Goal: Task Accomplishment & Management: Use online tool/utility

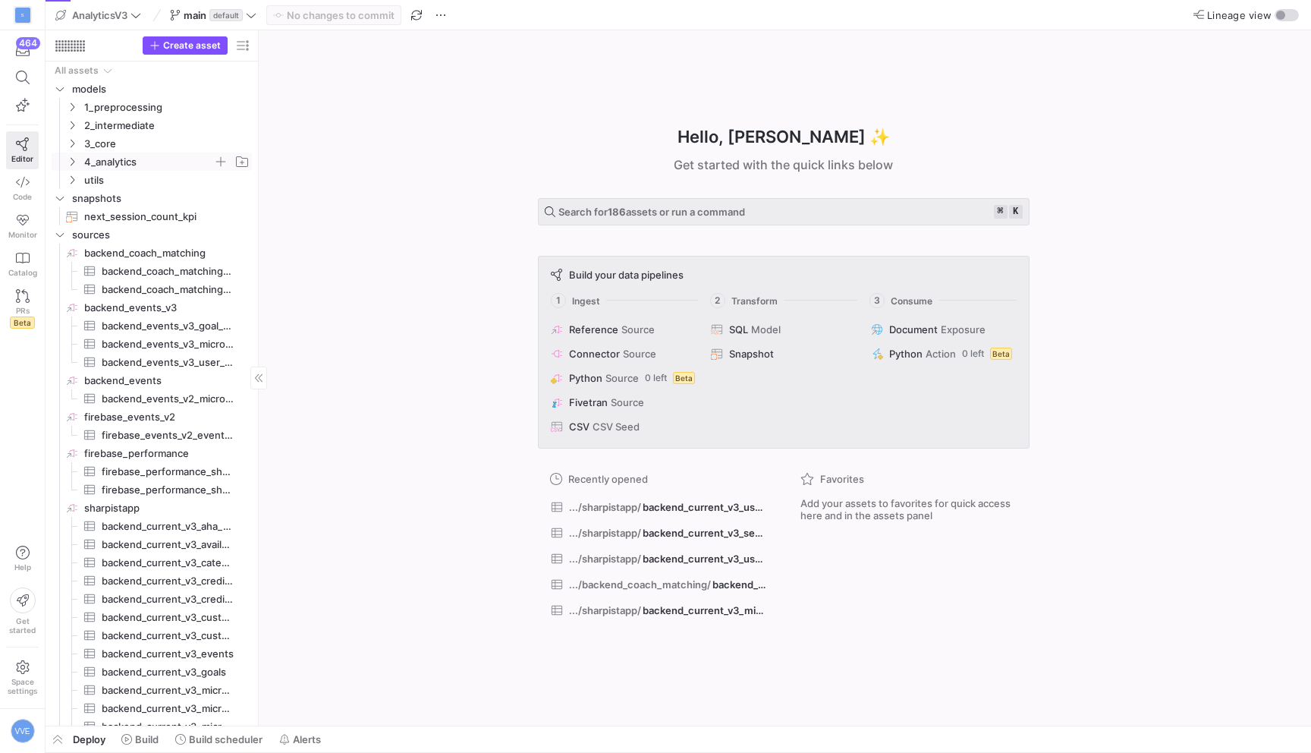
click at [74, 157] on icon "Press SPACE to select this row." at bounding box center [72, 161] width 11 height 9
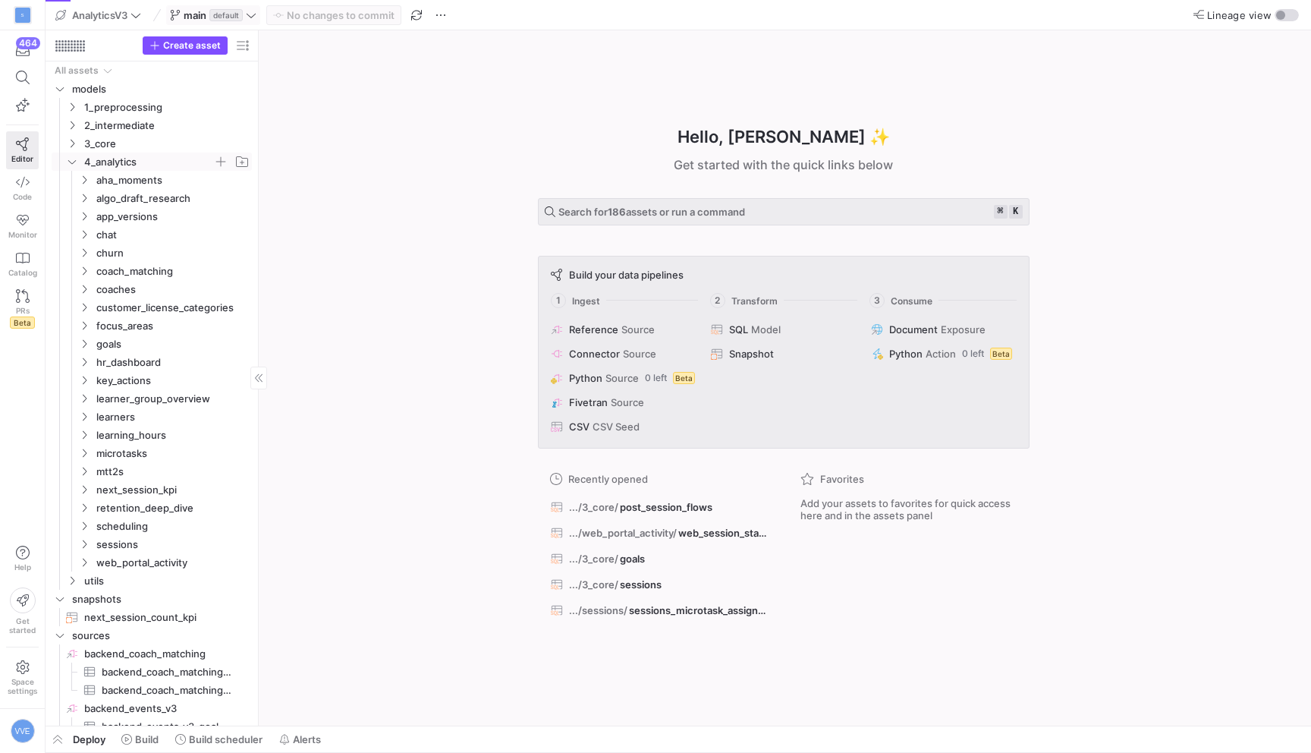
click at [192, 11] on span "main" at bounding box center [195, 15] width 23 height 12
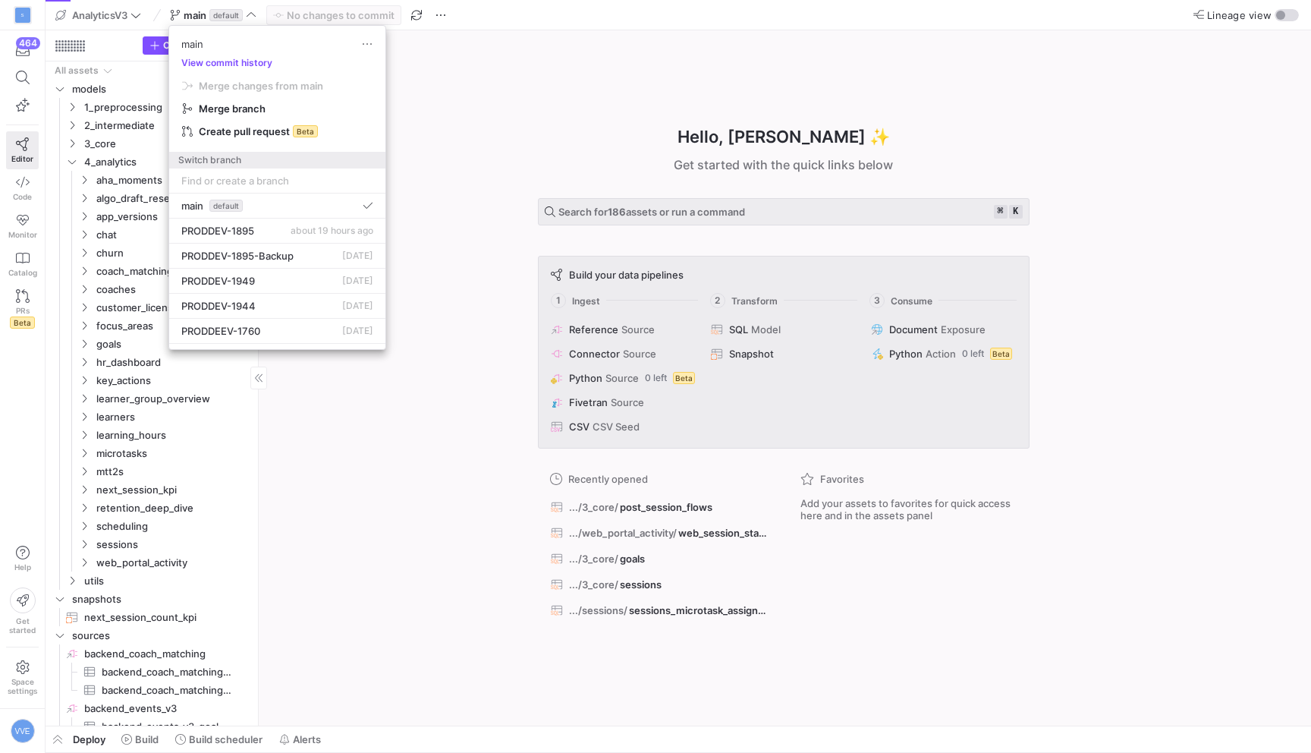
click at [36, 306] on div at bounding box center [655, 376] width 1311 height 753
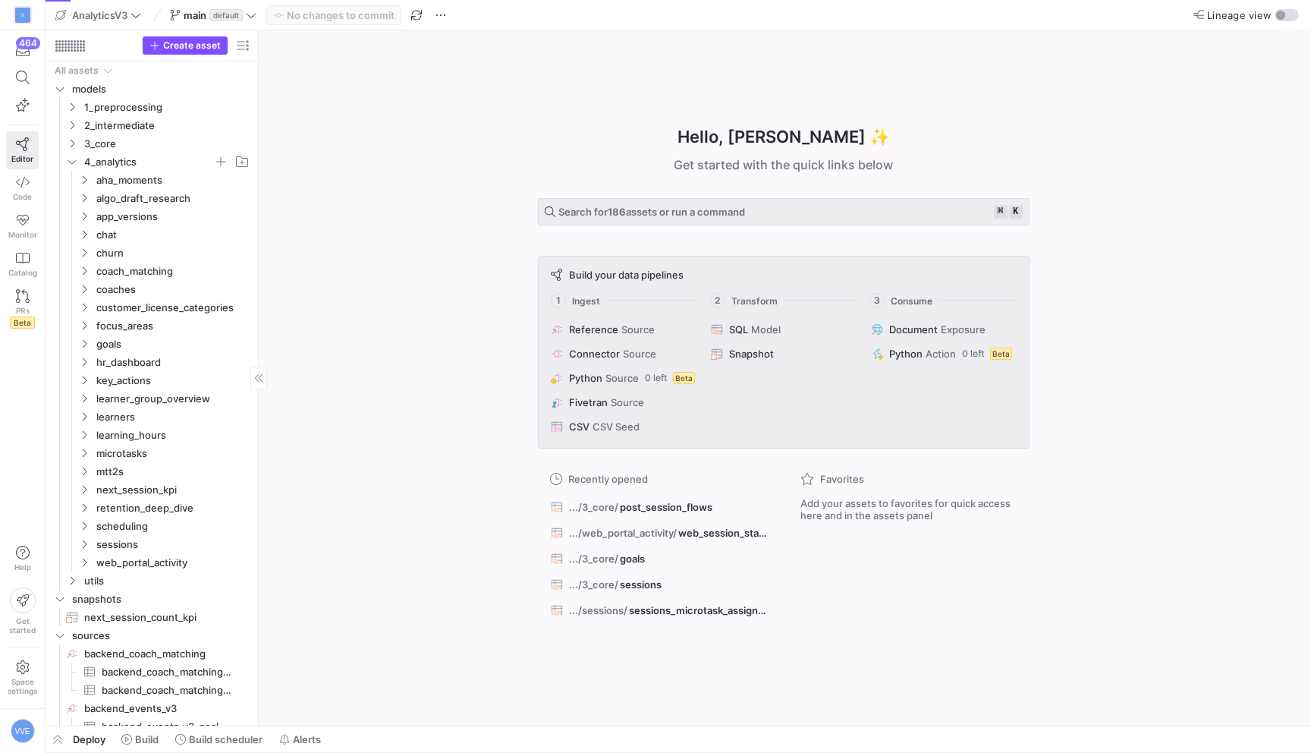
click at [36, 306] on link "PRs Beta" at bounding box center [22, 309] width 33 height 52
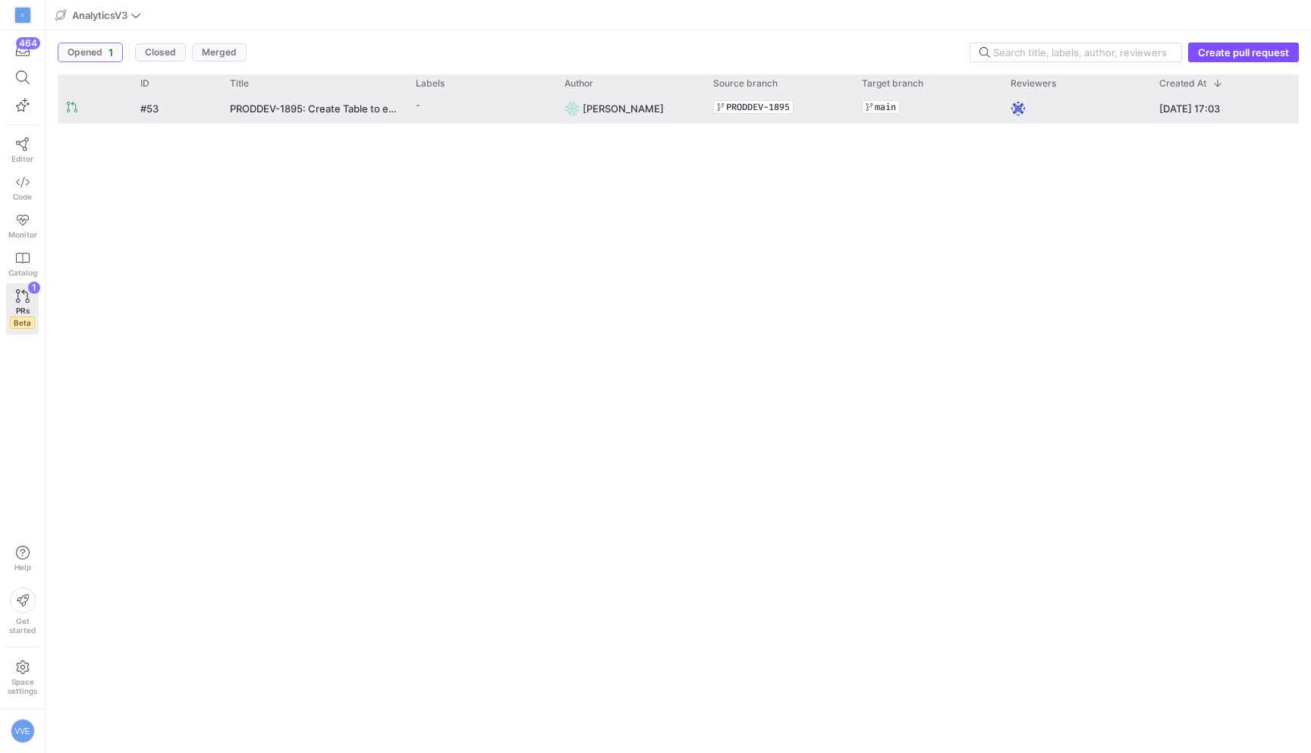
click at [417, 113] on div "-" at bounding box center [418, 105] width 5 height 22
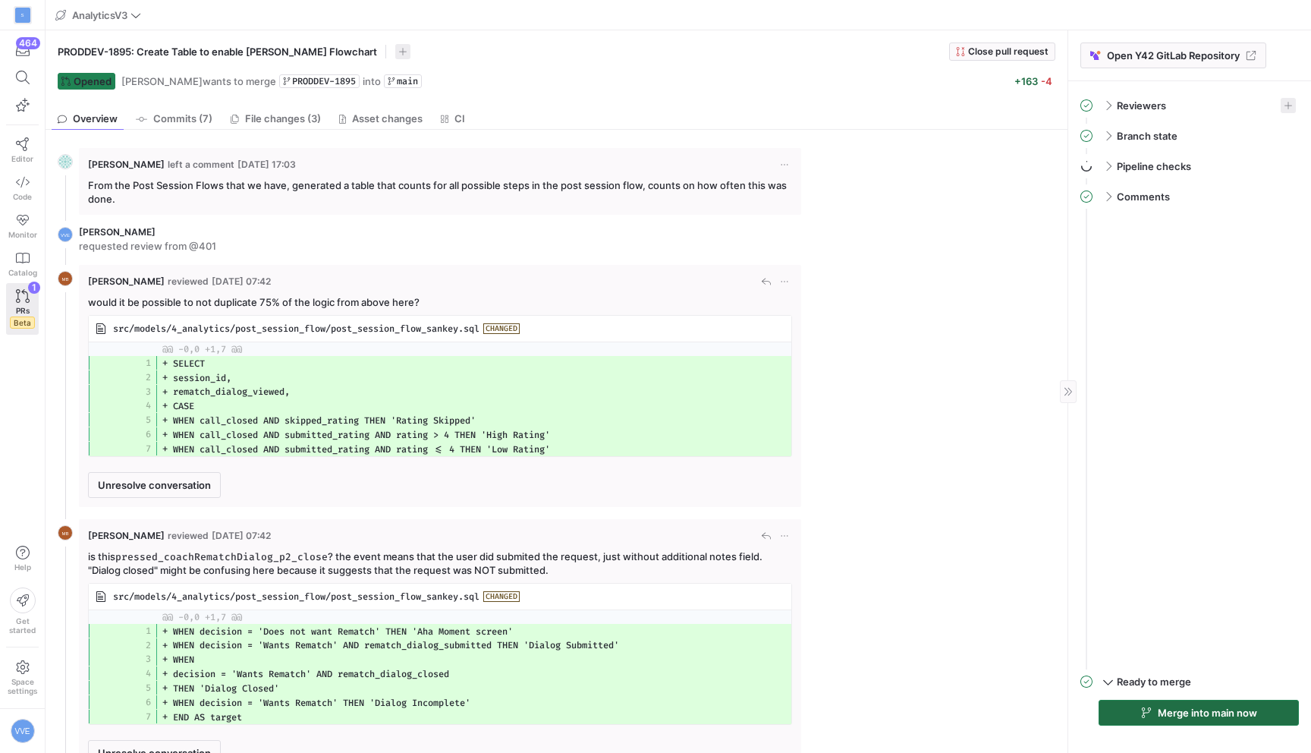
click at [1212, 710] on span "Merge into main now" at bounding box center [1207, 712] width 99 height 12
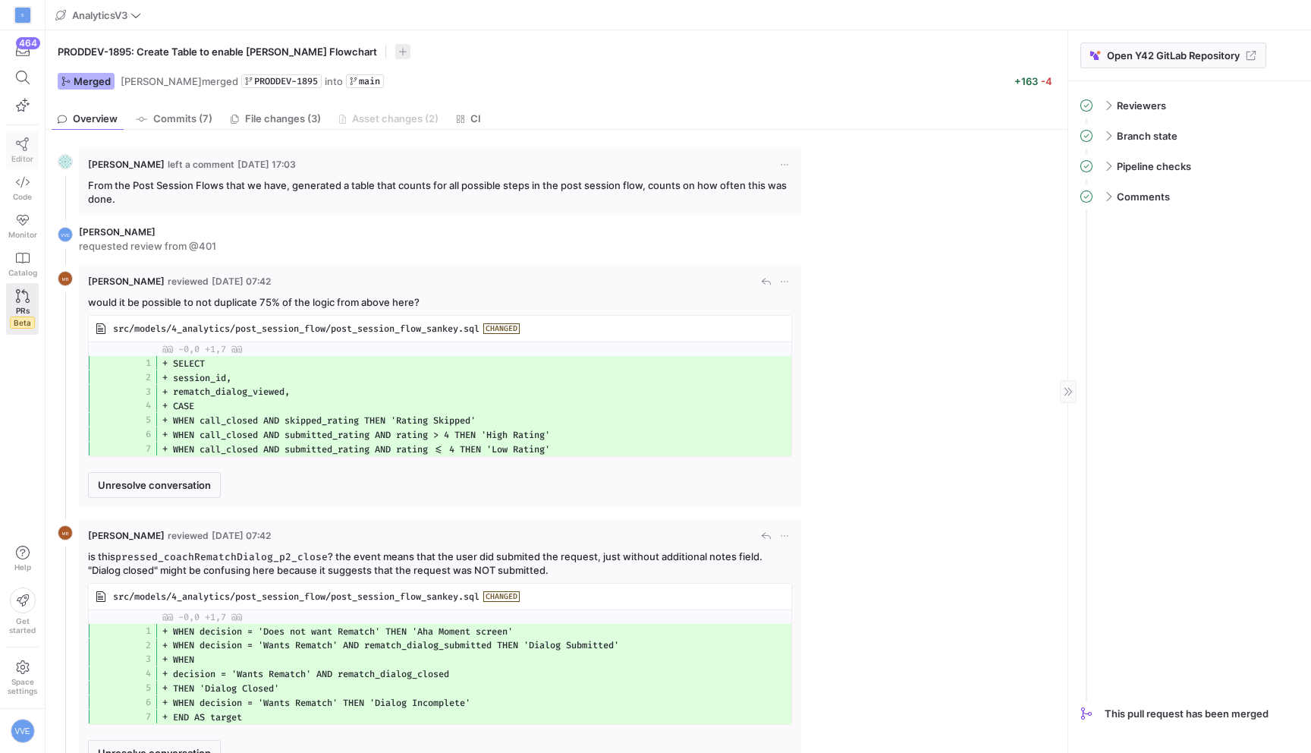
click at [21, 137] on link "Editor" at bounding box center [22, 150] width 33 height 38
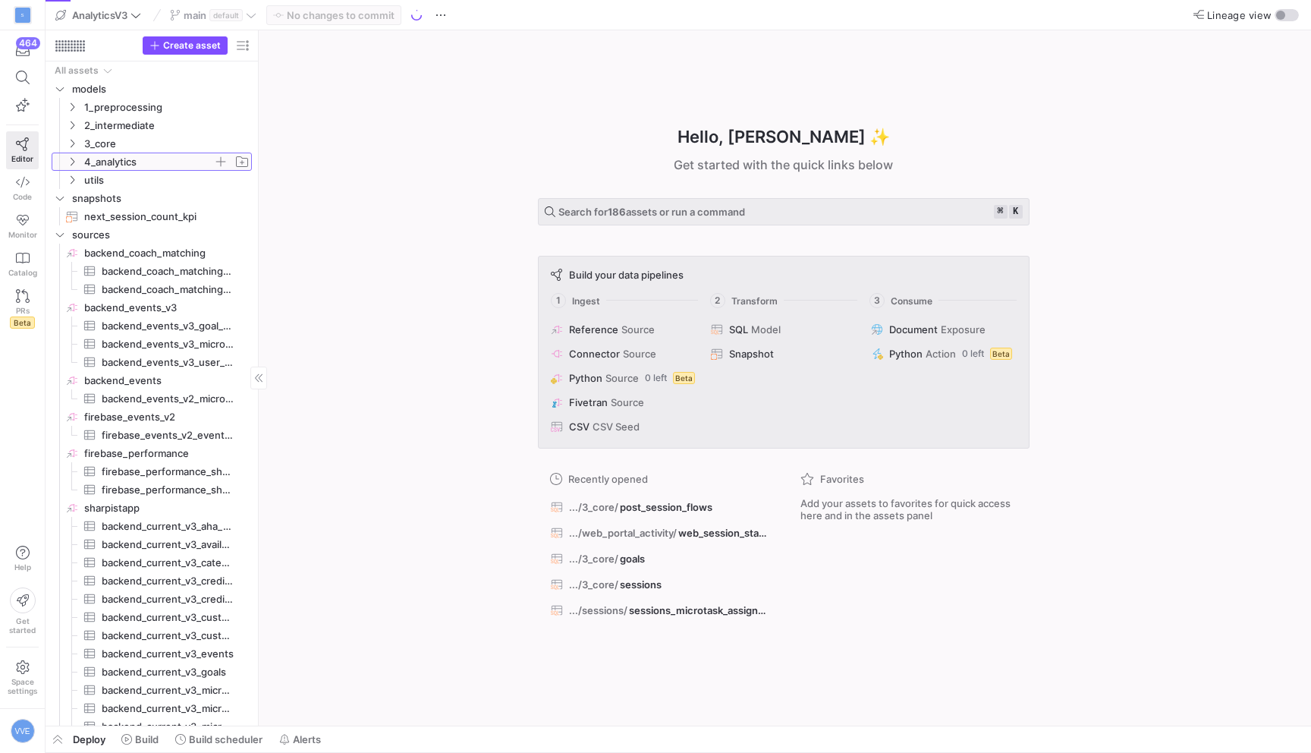
click at [93, 159] on span "4_analytics" at bounding box center [148, 161] width 129 height 17
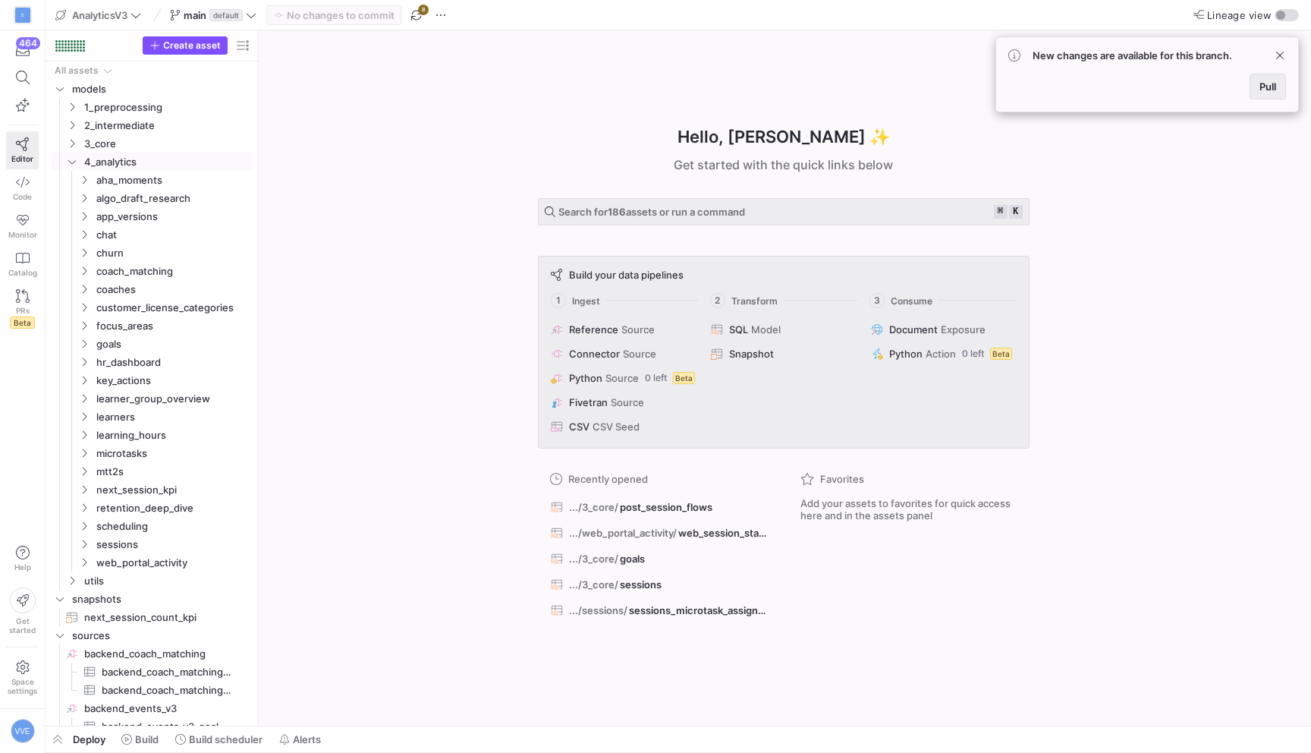
click at [1262, 94] on span at bounding box center [1267, 86] width 35 height 24
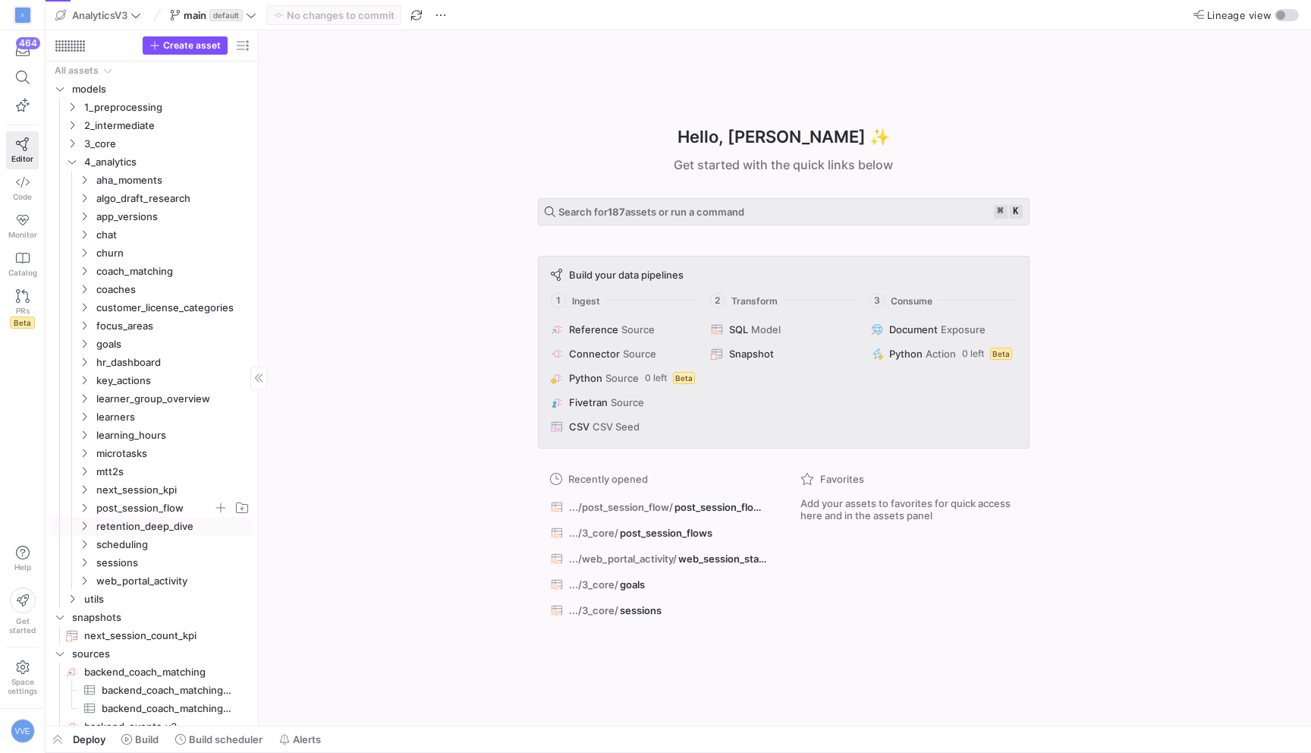
click at [165, 504] on span "post_session_flow" at bounding box center [154, 507] width 117 height 17
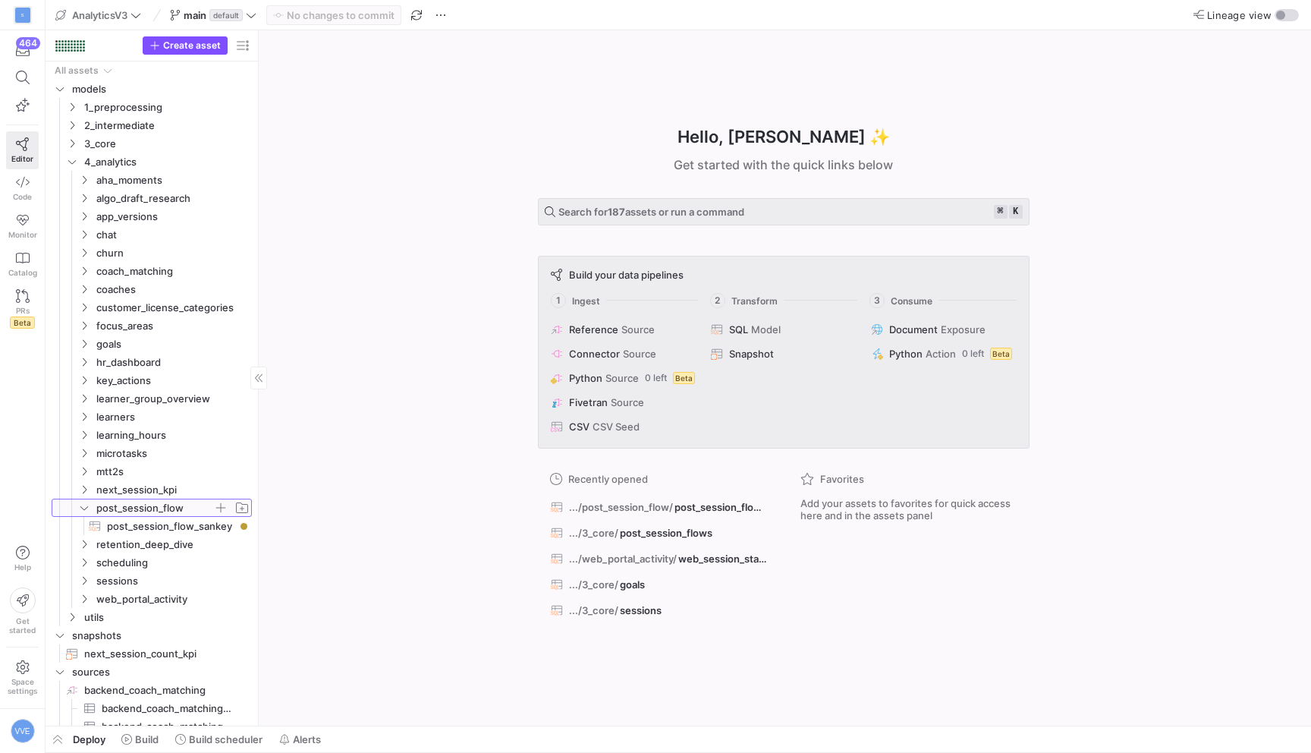
click at [176, 513] on span "post_session_flow" at bounding box center [154, 507] width 117 height 17
click at [176, 525] on span "post_session_flow_sankey​​​​​​​​​​" at bounding box center [170, 525] width 127 height 17
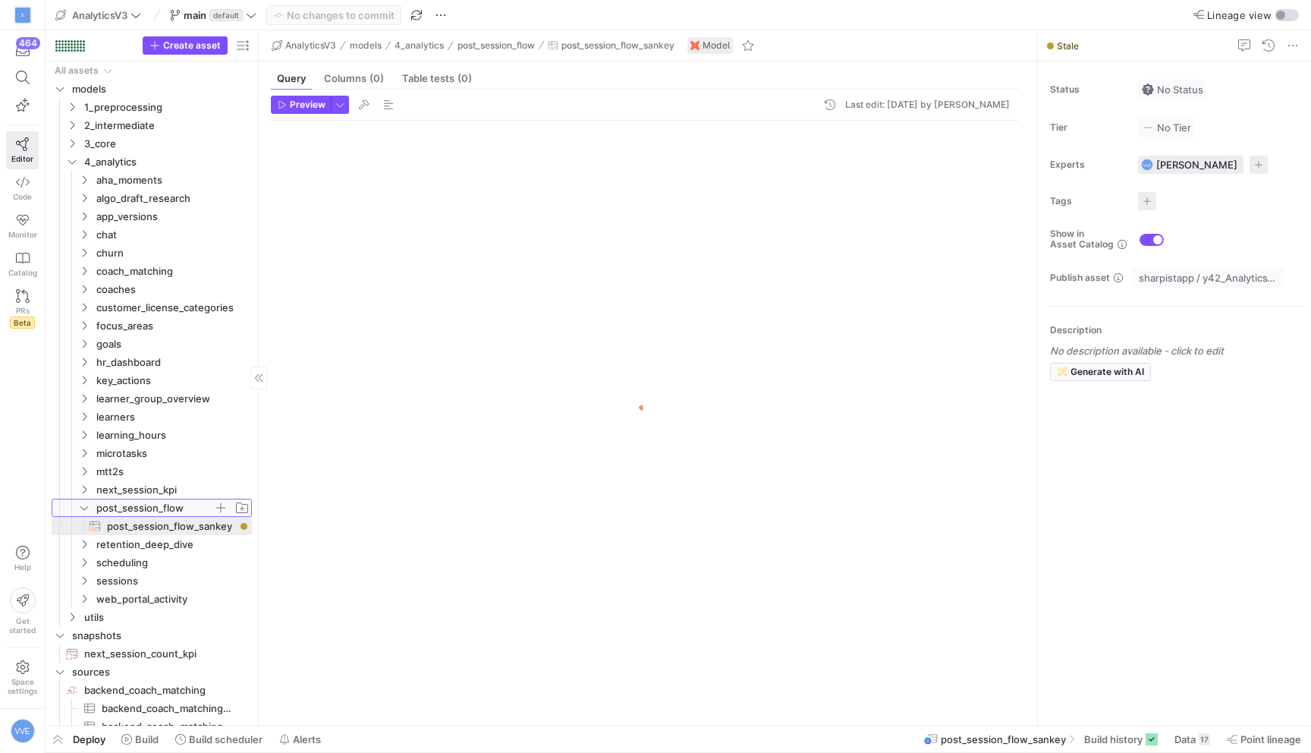
click at [181, 512] on span "post_session_flow" at bounding box center [154, 507] width 117 height 17
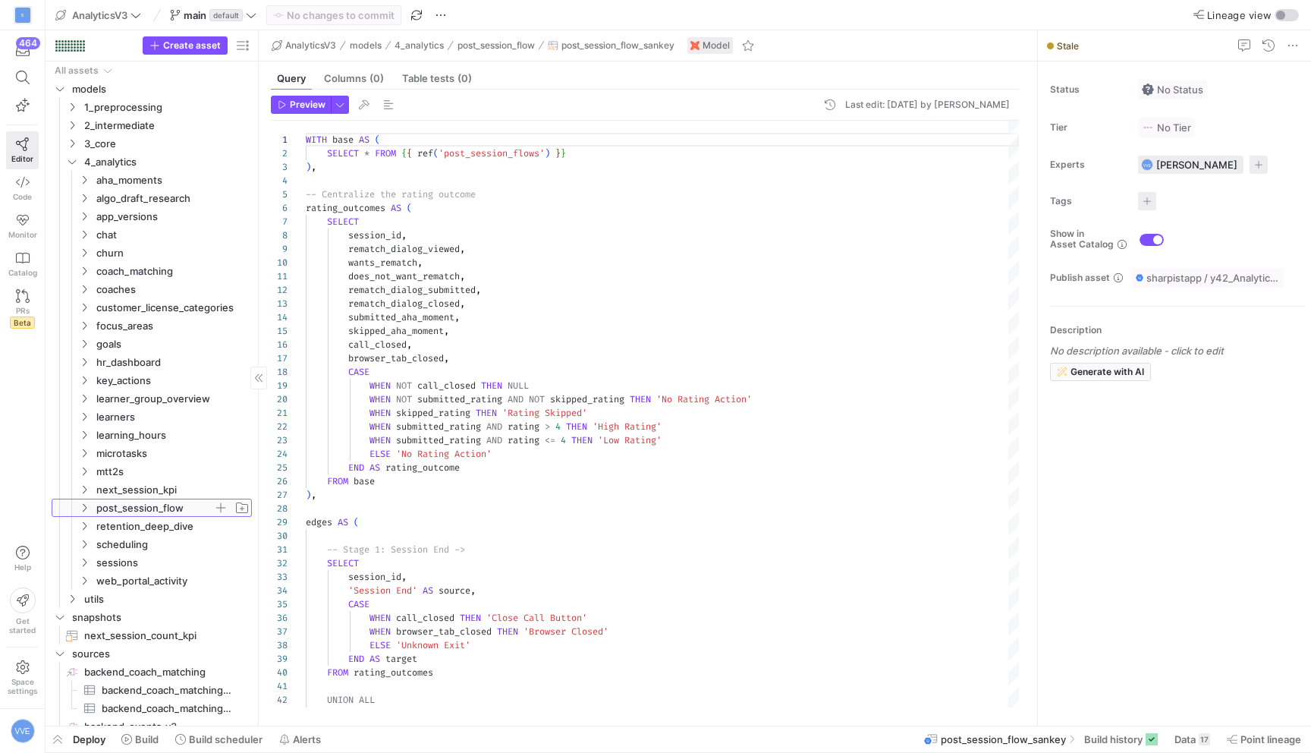
click at [181, 512] on span "post_session_flow" at bounding box center [154, 507] width 117 height 17
click at [181, 527] on span "post_session_flow_sankey​​​​​​​​​​" at bounding box center [170, 525] width 127 height 17
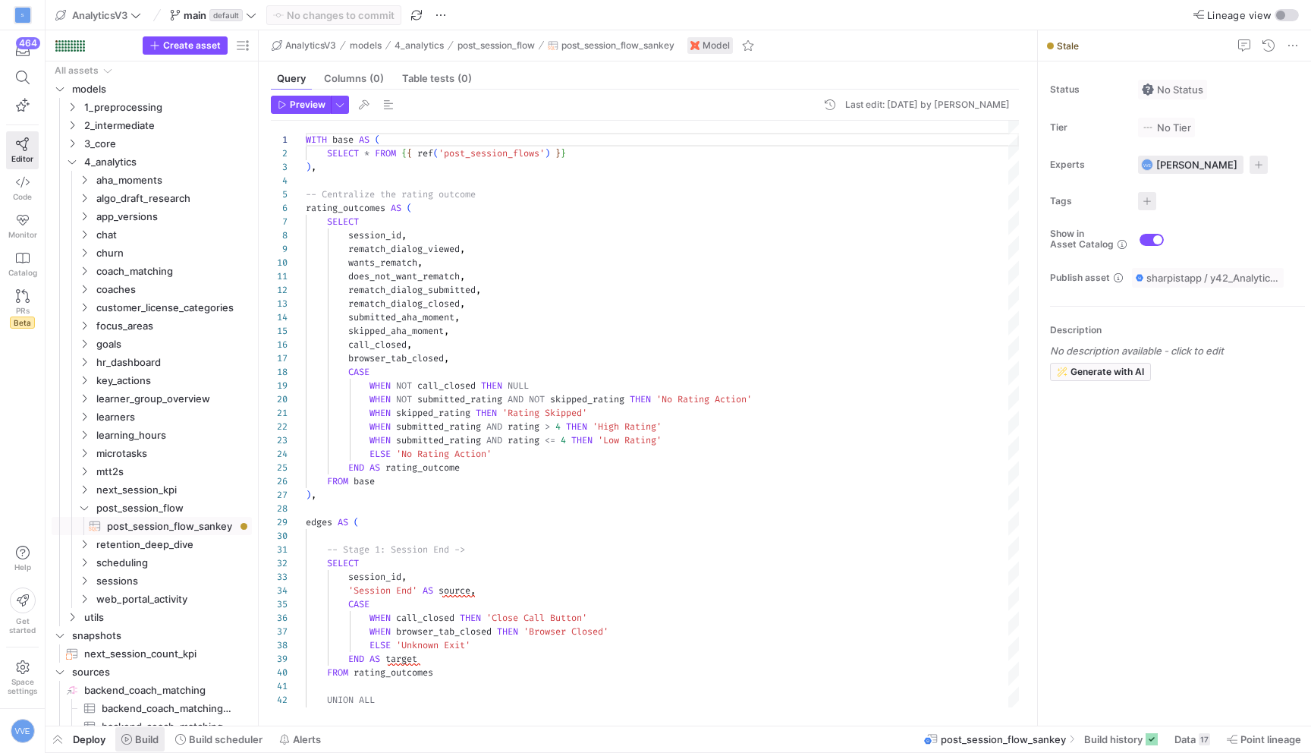
click at [149, 740] on span "Build" at bounding box center [147, 739] width 24 height 12
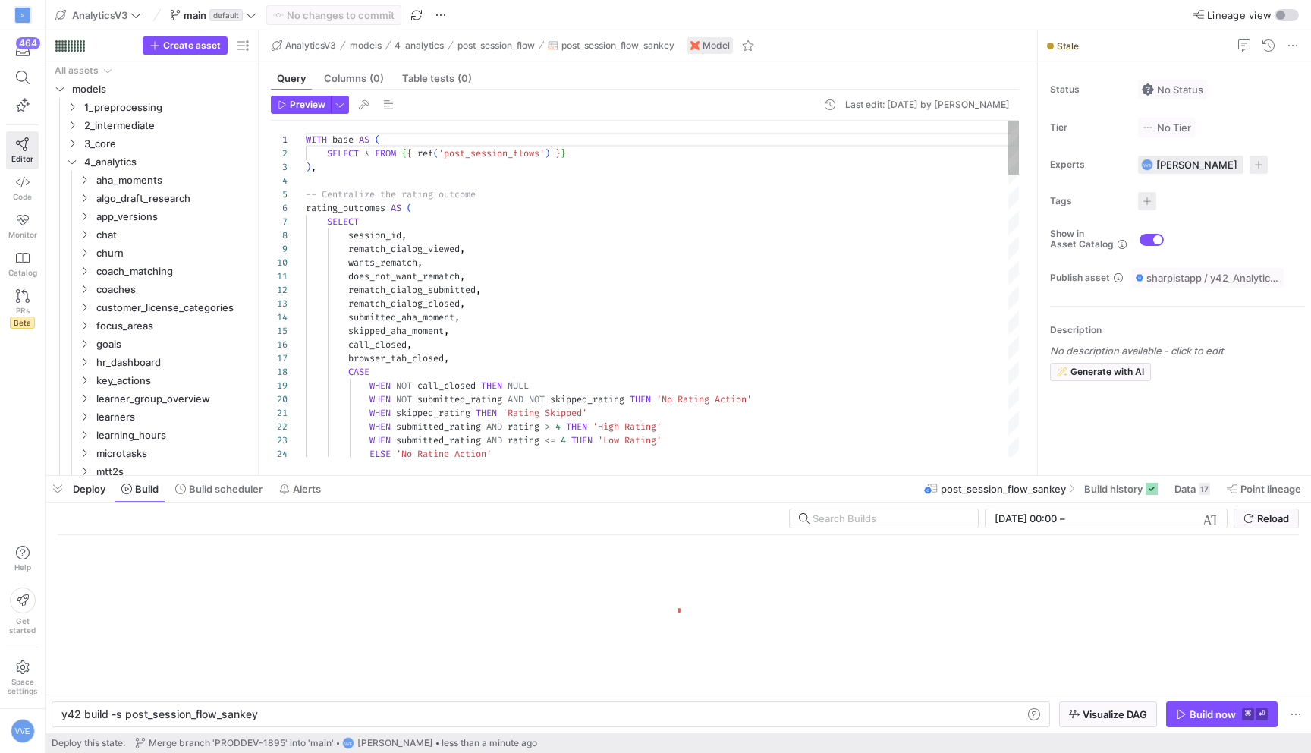
scroll to position [0, 193]
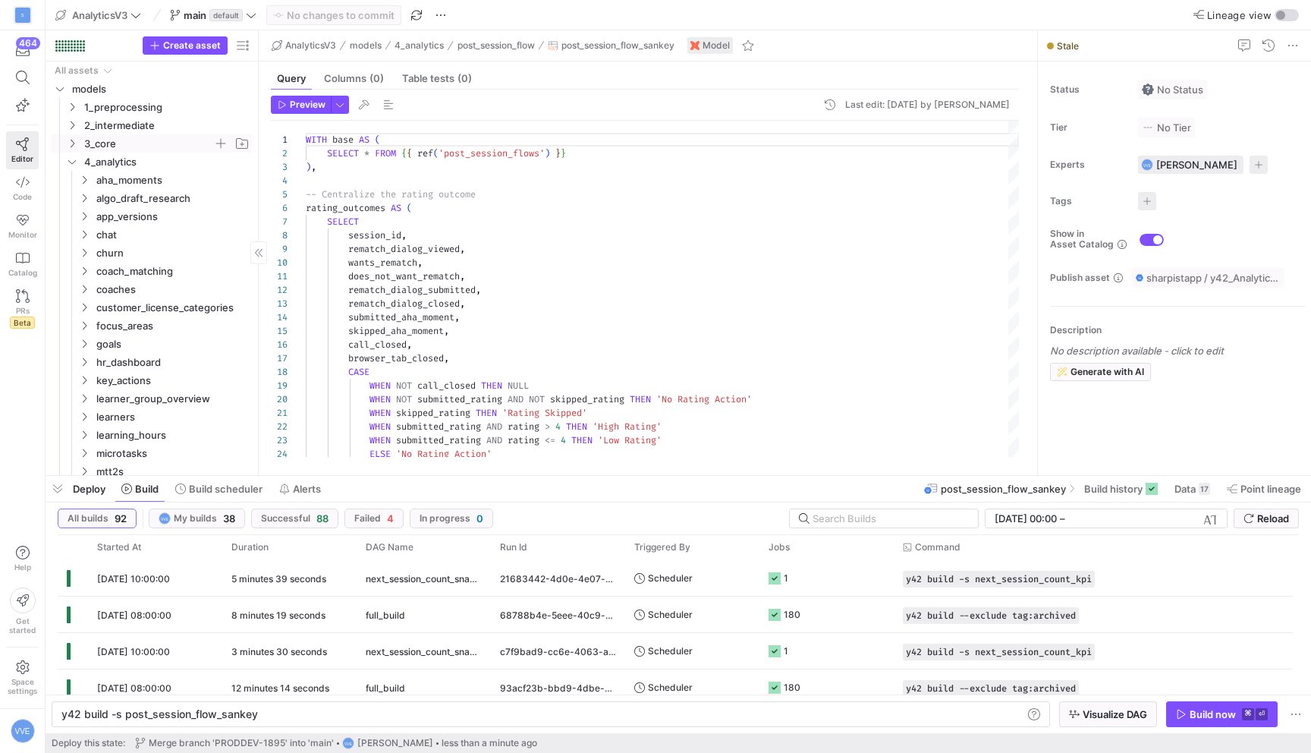
click at [101, 139] on span "3_core" at bounding box center [148, 143] width 129 height 17
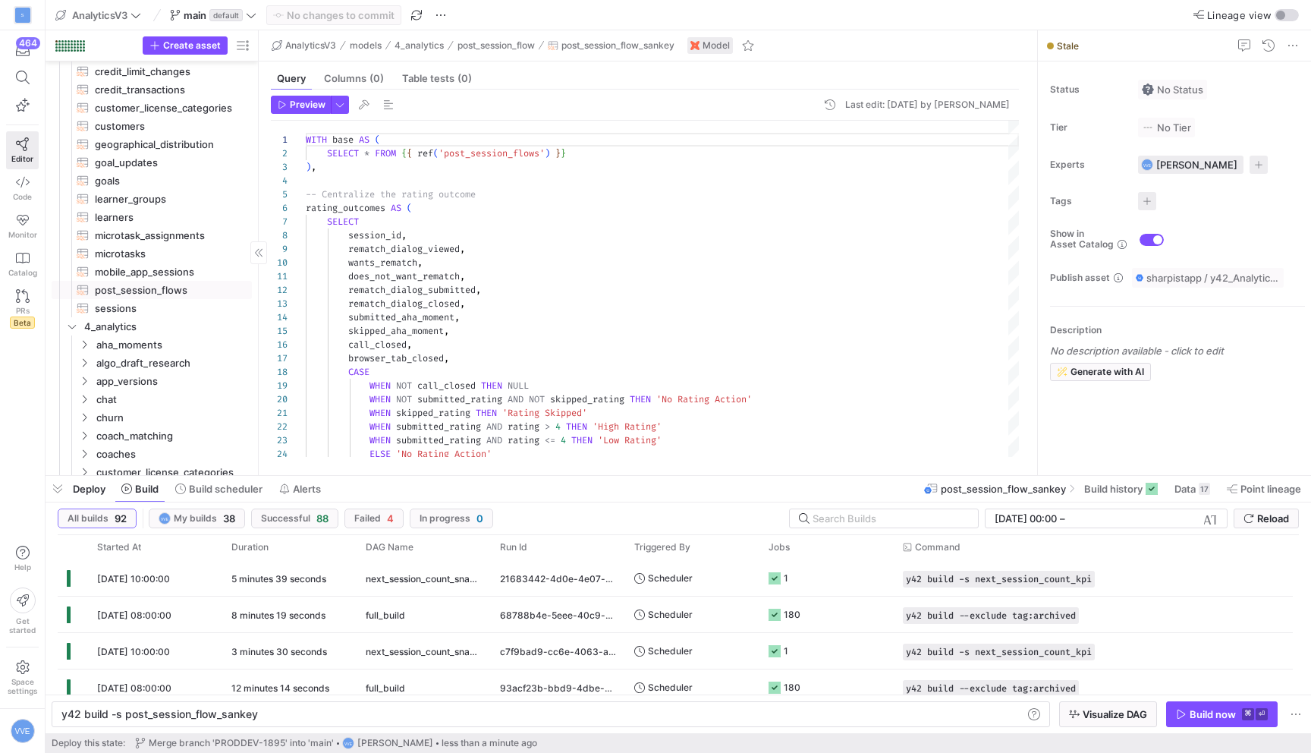
scroll to position [0, 0]
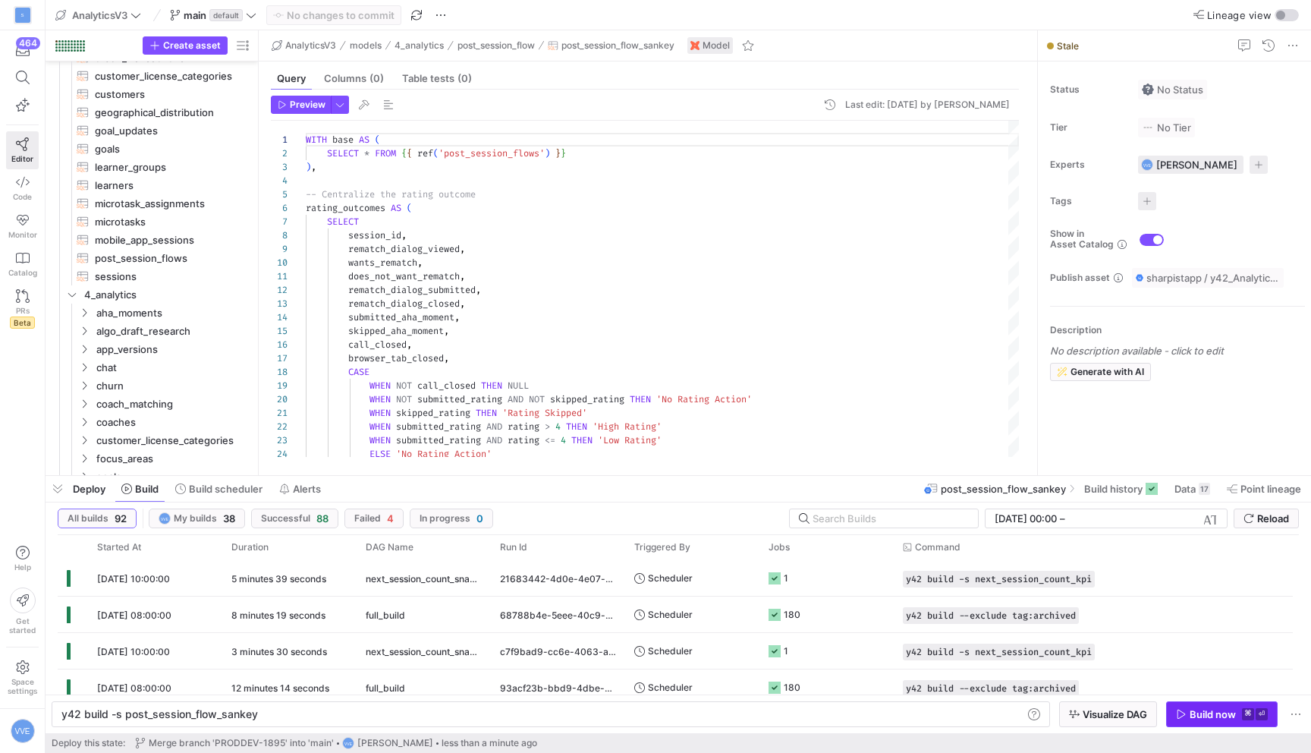
click at [1244, 710] on kbd "⌘" at bounding box center [1248, 714] width 12 height 12
click at [1189, 504] on y42-orchestration-build "All builds 93 VVE My builds 39 Successful 89 Failed 4 In progress 0 [DATE] 00:0…" at bounding box center [679, 617] width 1266 height 231
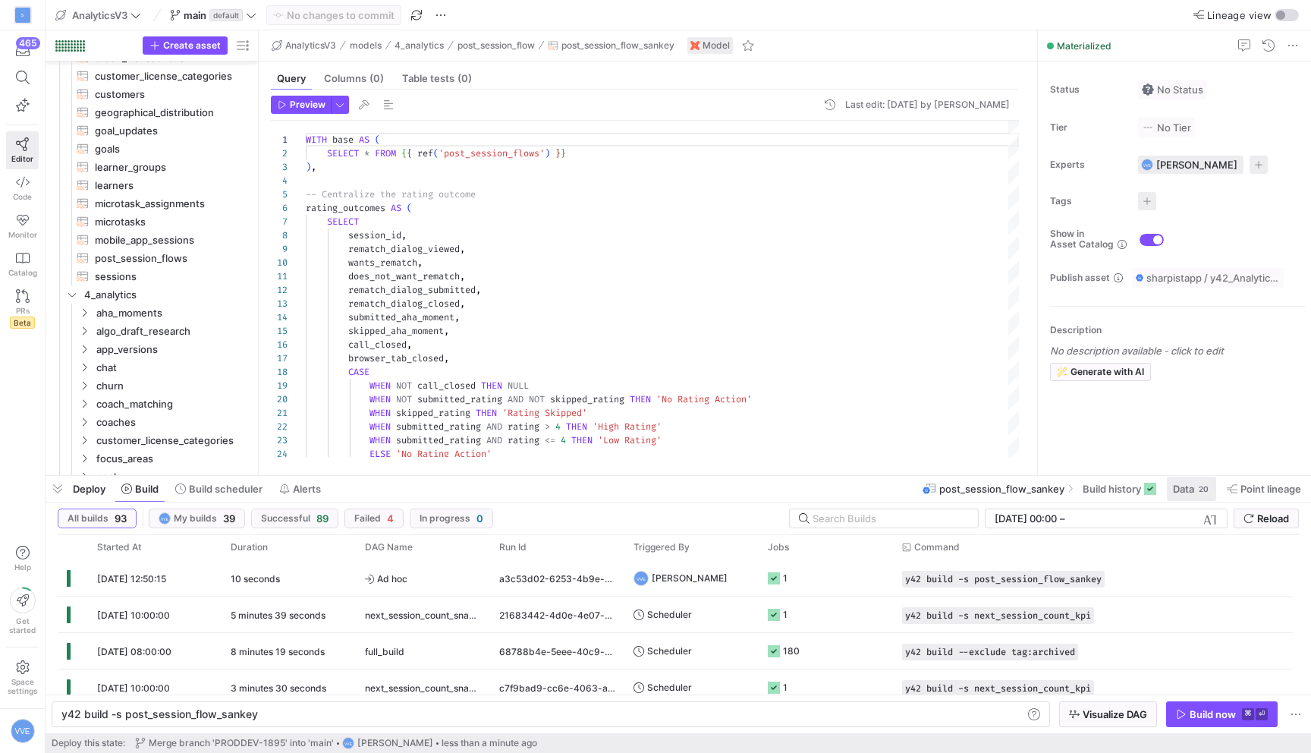
click at [1191, 497] on span at bounding box center [1191, 488] width 49 height 24
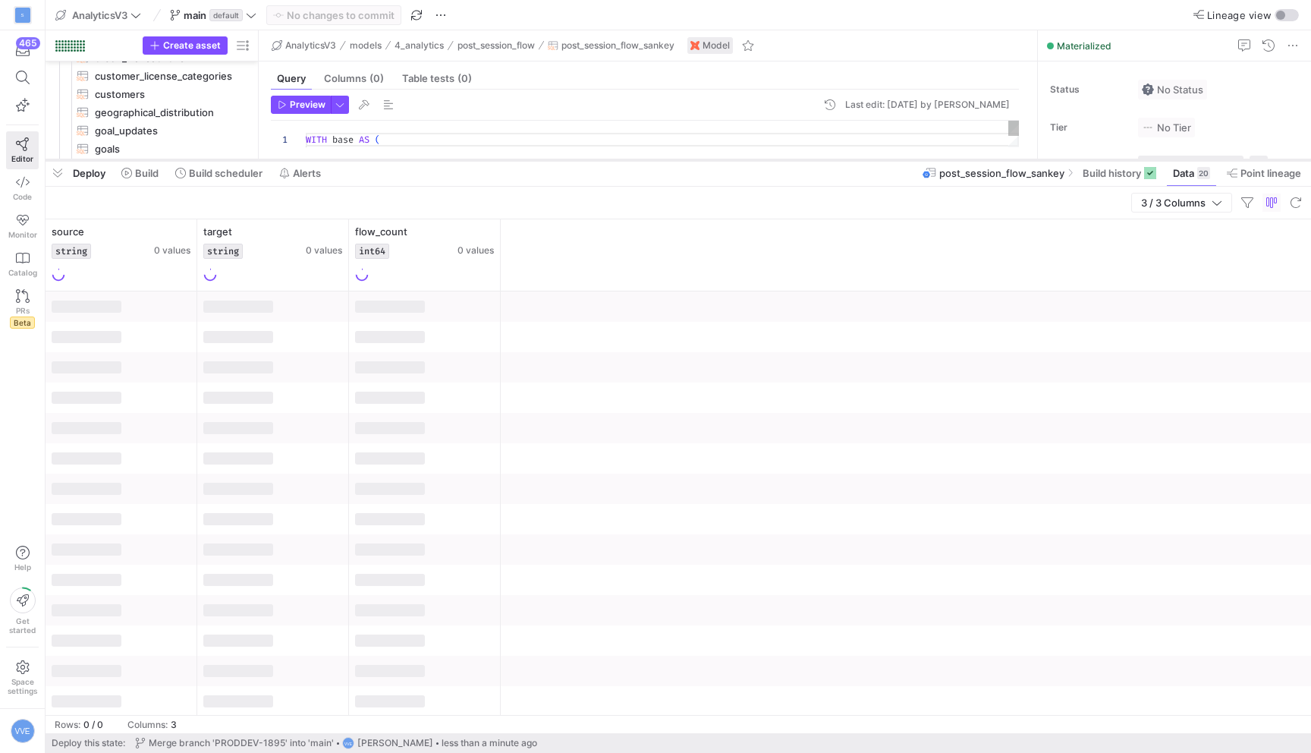
drag, startPoint x: 756, startPoint y: 474, endPoint x: 807, endPoint y: 159, distance: 319.6
click at [807, 159] on div at bounding box center [679, 160] width 1266 height 6
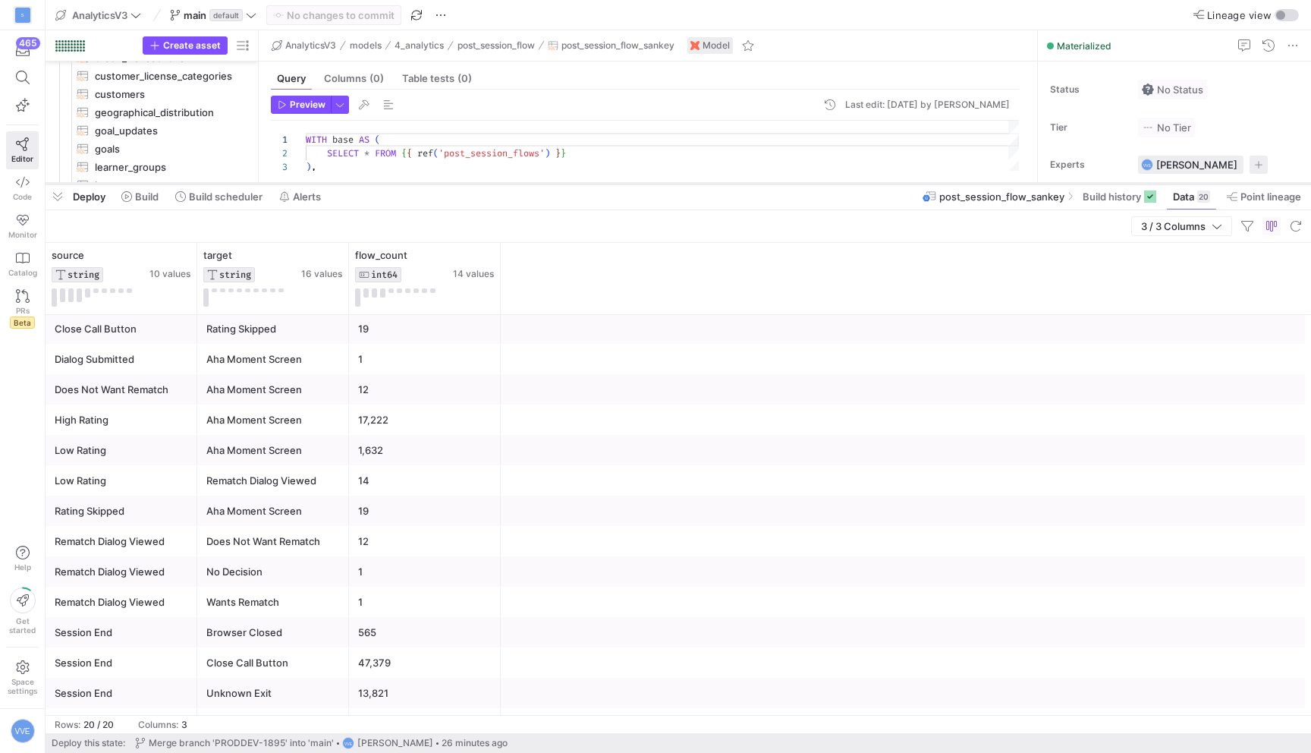
scroll to position [174, 0]
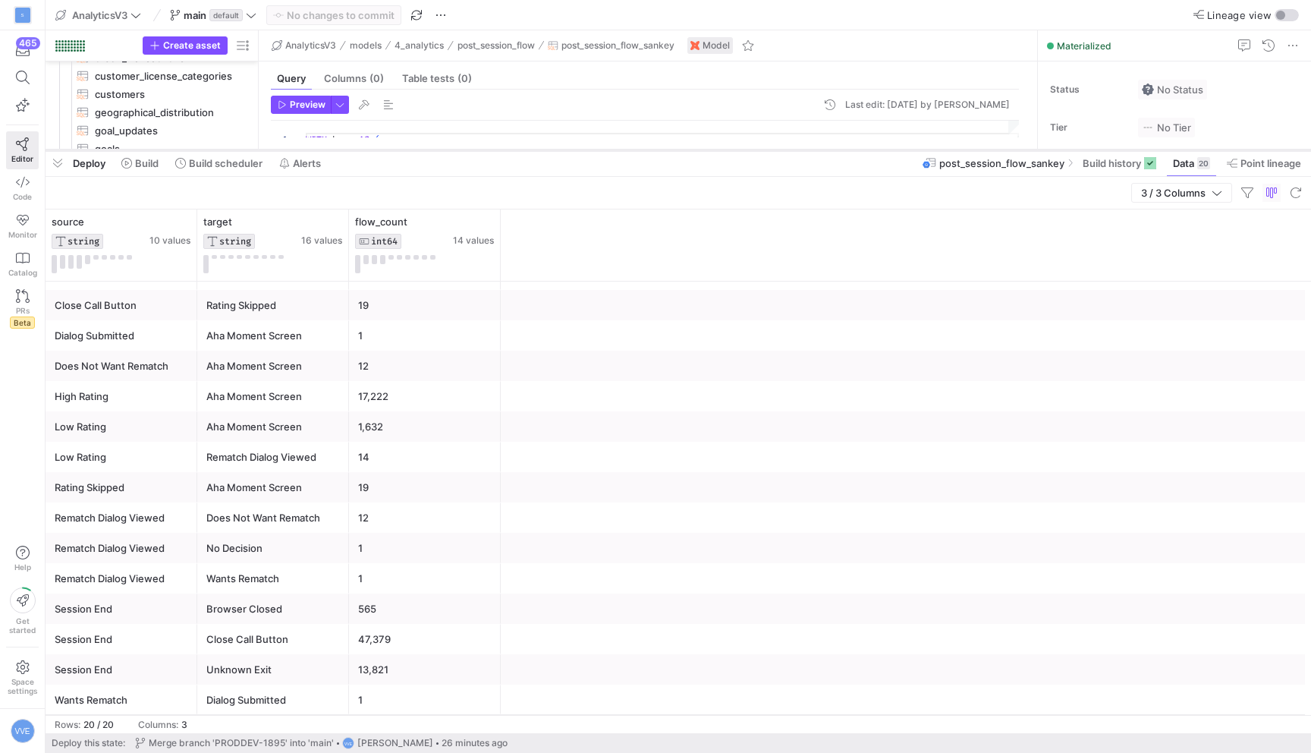
drag, startPoint x: 615, startPoint y: 159, endPoint x: 662, endPoint y: 149, distance: 48.1
click at [662, 149] on div at bounding box center [679, 150] width 1266 height 6
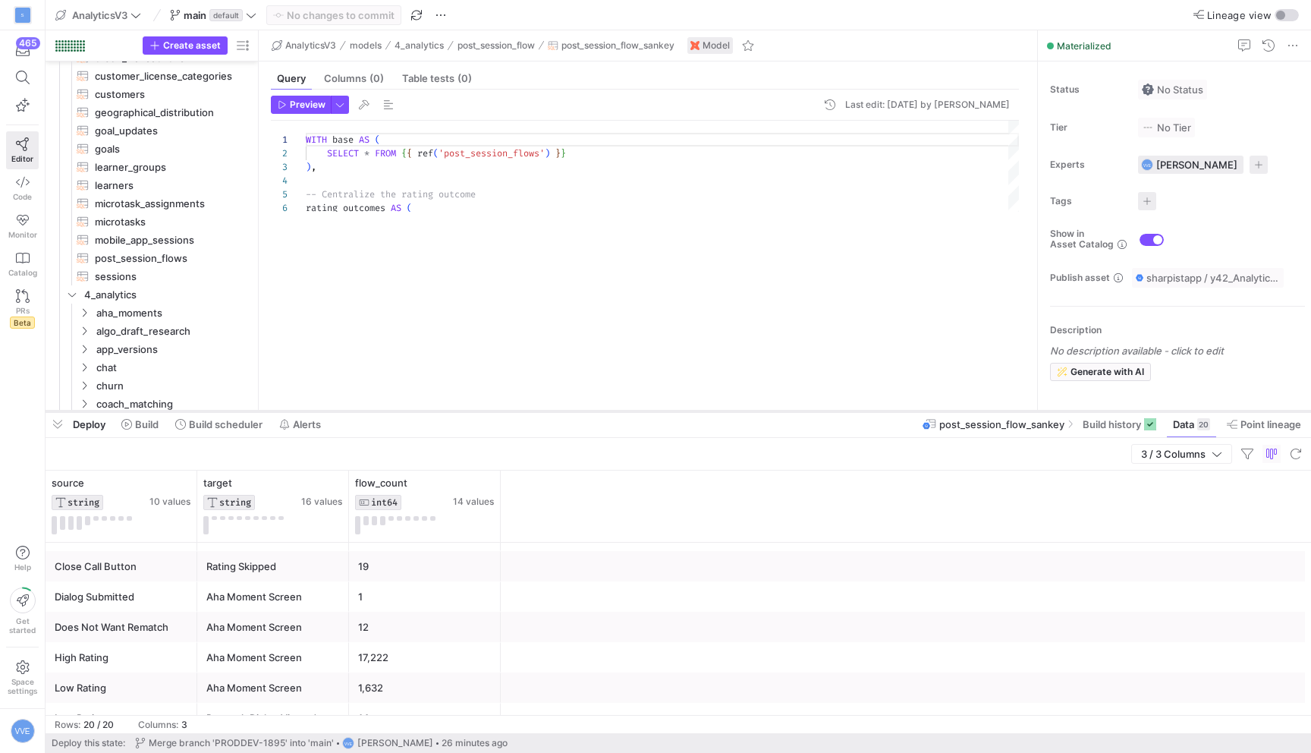
scroll to position [184, 0]
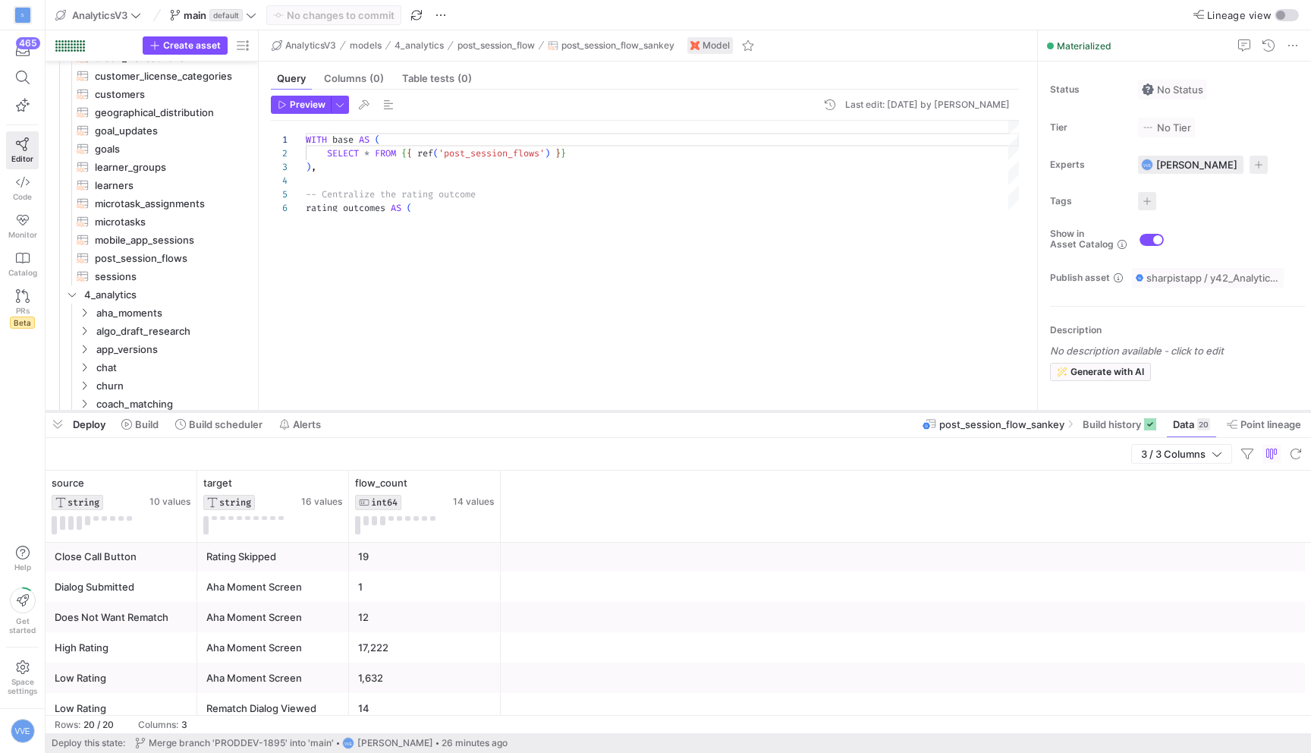
drag, startPoint x: 662, startPoint y: 149, endPoint x: 536, endPoint y: 410, distance: 290.2
click at [537, 410] on div at bounding box center [679, 411] width 1266 height 6
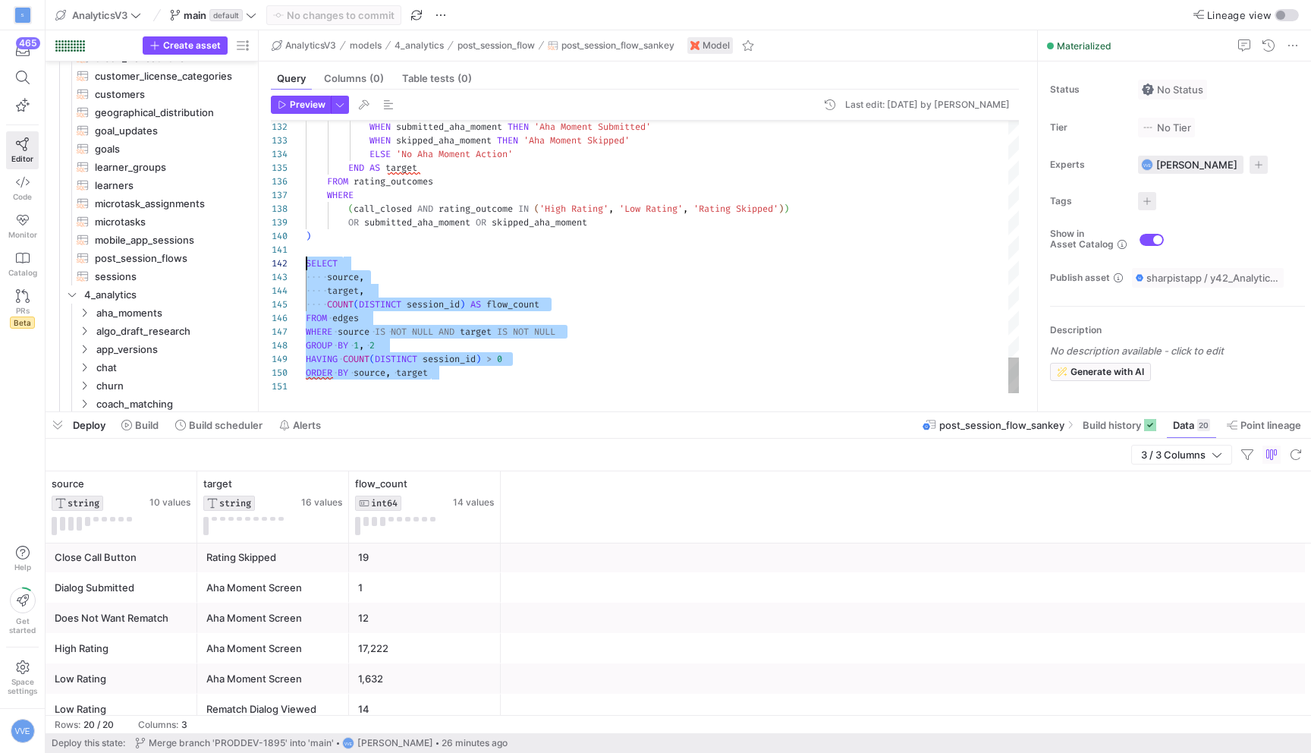
scroll to position [14, 0]
drag, startPoint x: 484, startPoint y: 376, endPoint x: 304, endPoint y: 262, distance: 213.2
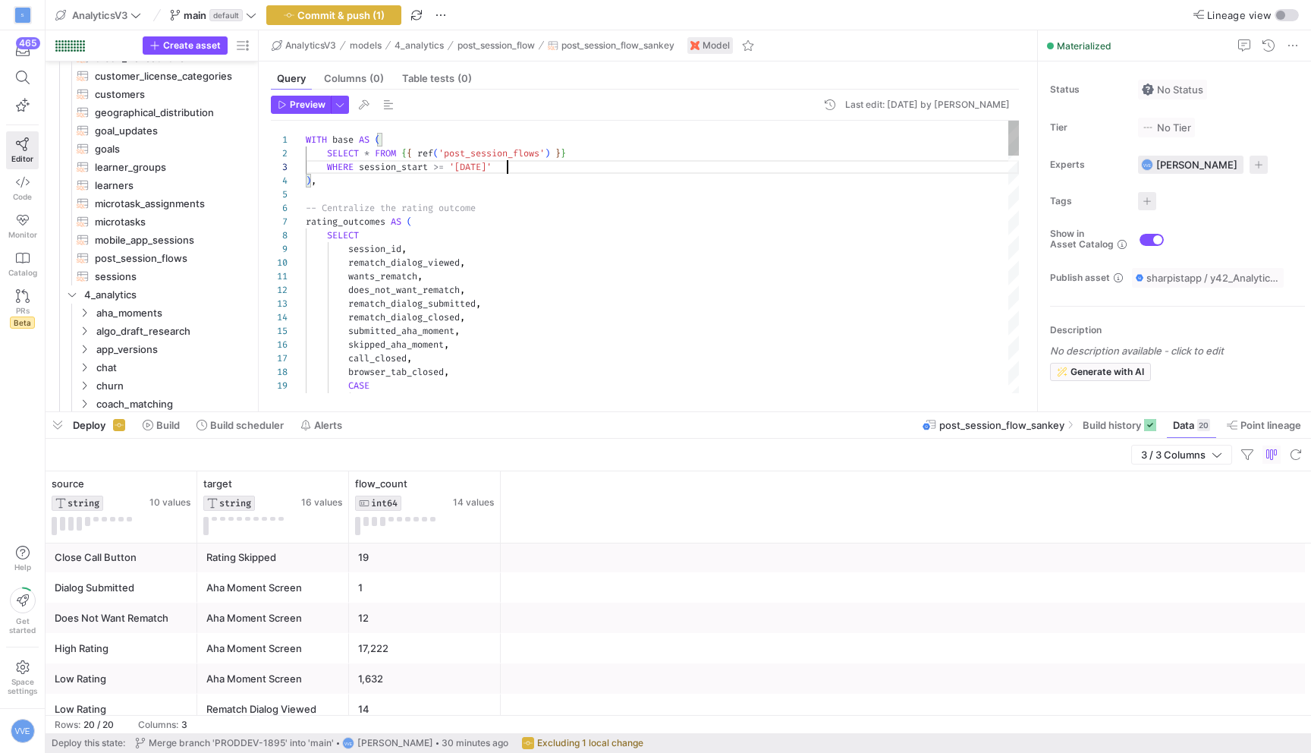
scroll to position [27, 208]
type textarea "WITH base AS ( SELECT * FROM {{ ref('post_session_flows') }} WHERE session_star…"
click at [331, 20] on span "Commit & push (1)" at bounding box center [340, 15] width 87 height 12
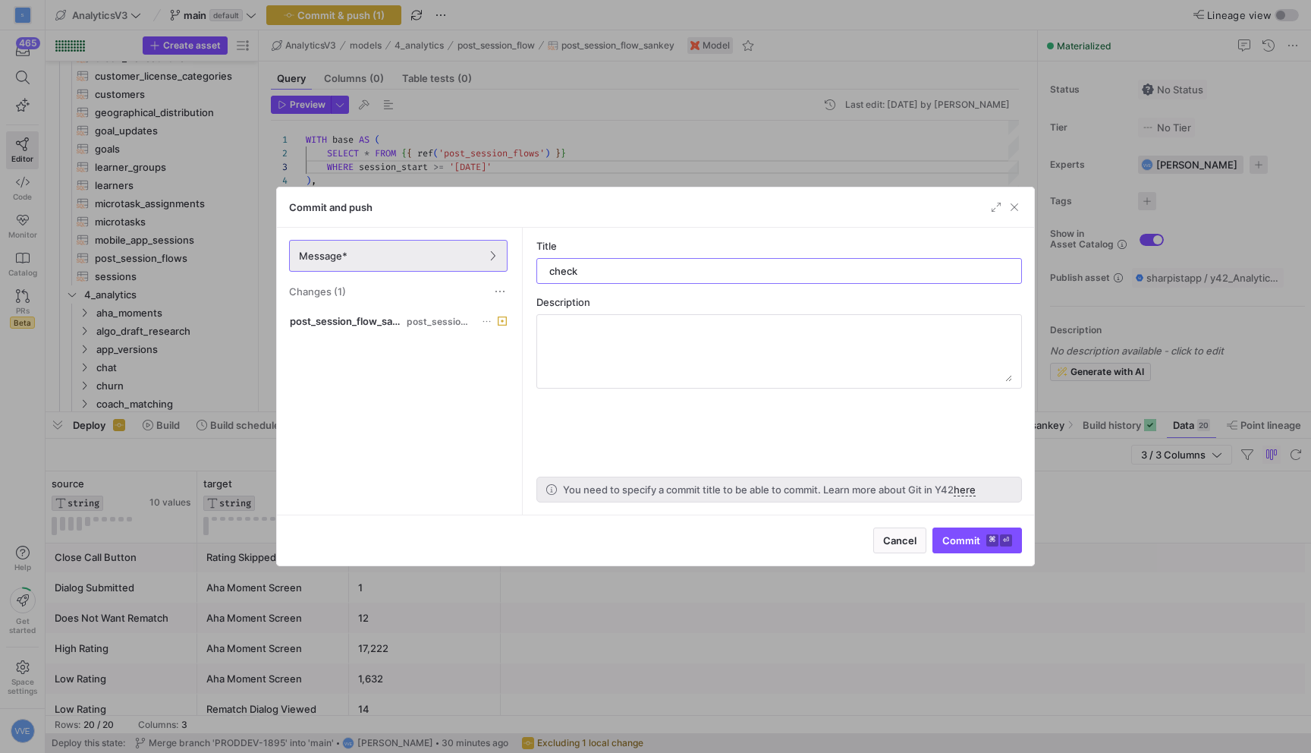
type input "check"
click at [980, 539] on span "Commit ⌘ ⏎" at bounding box center [977, 540] width 70 height 12
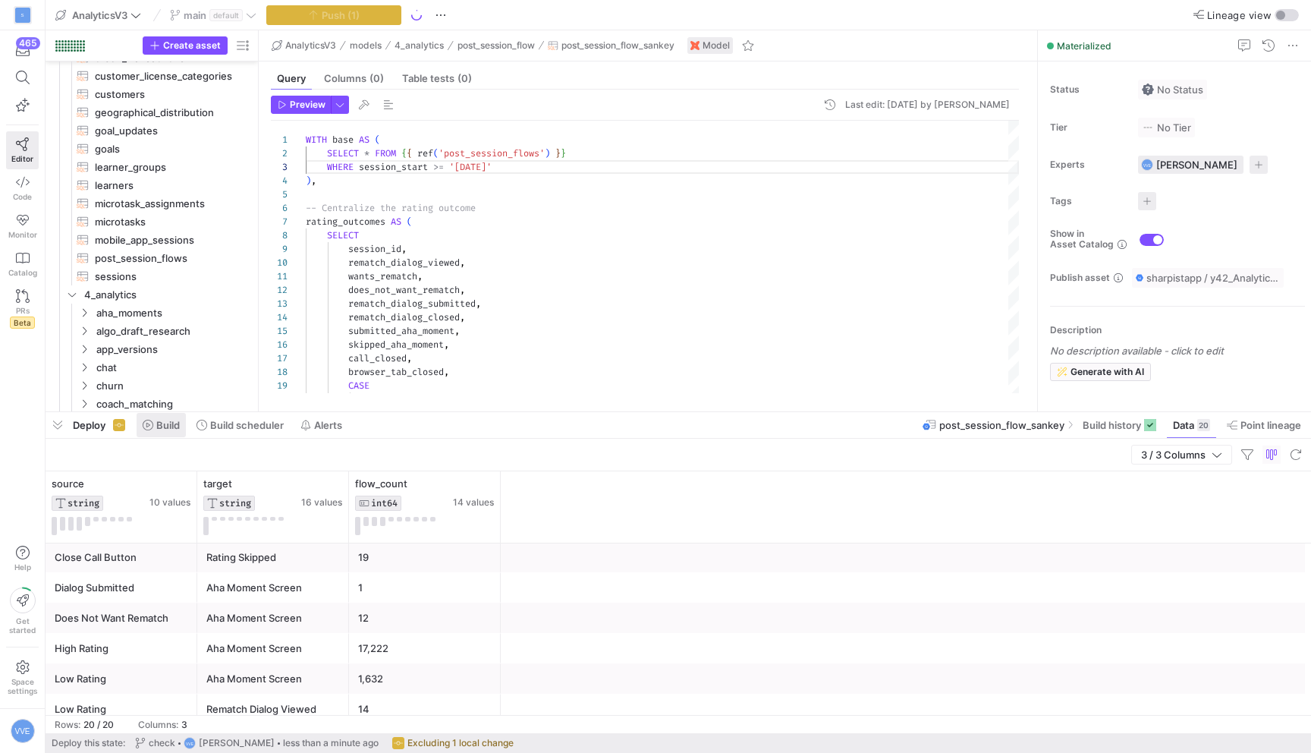
click at [160, 426] on button "Build" at bounding box center [161, 425] width 51 height 26
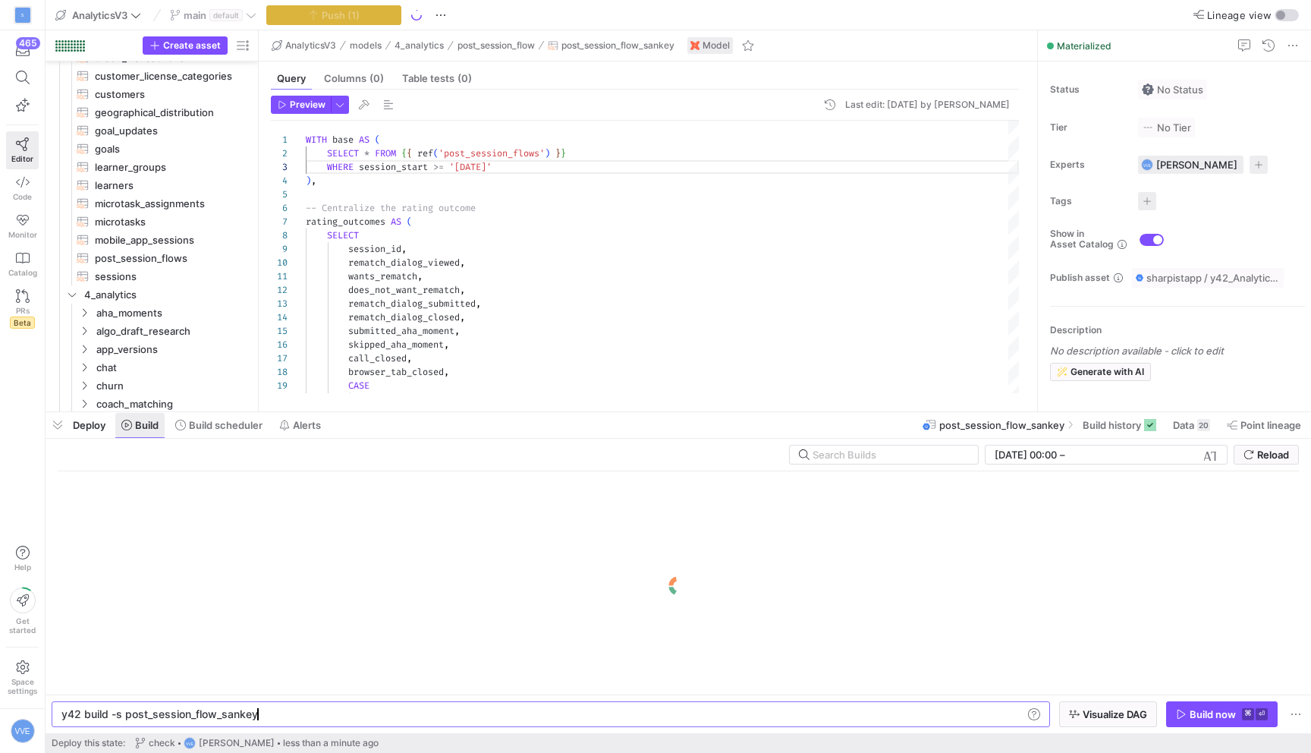
scroll to position [0, 193]
click at [1255, 719] on y42-keyboard-shortcut "⌘ ⏎" at bounding box center [1255, 714] width 26 height 12
